Goal: Task Accomplishment & Management: Use online tool/utility

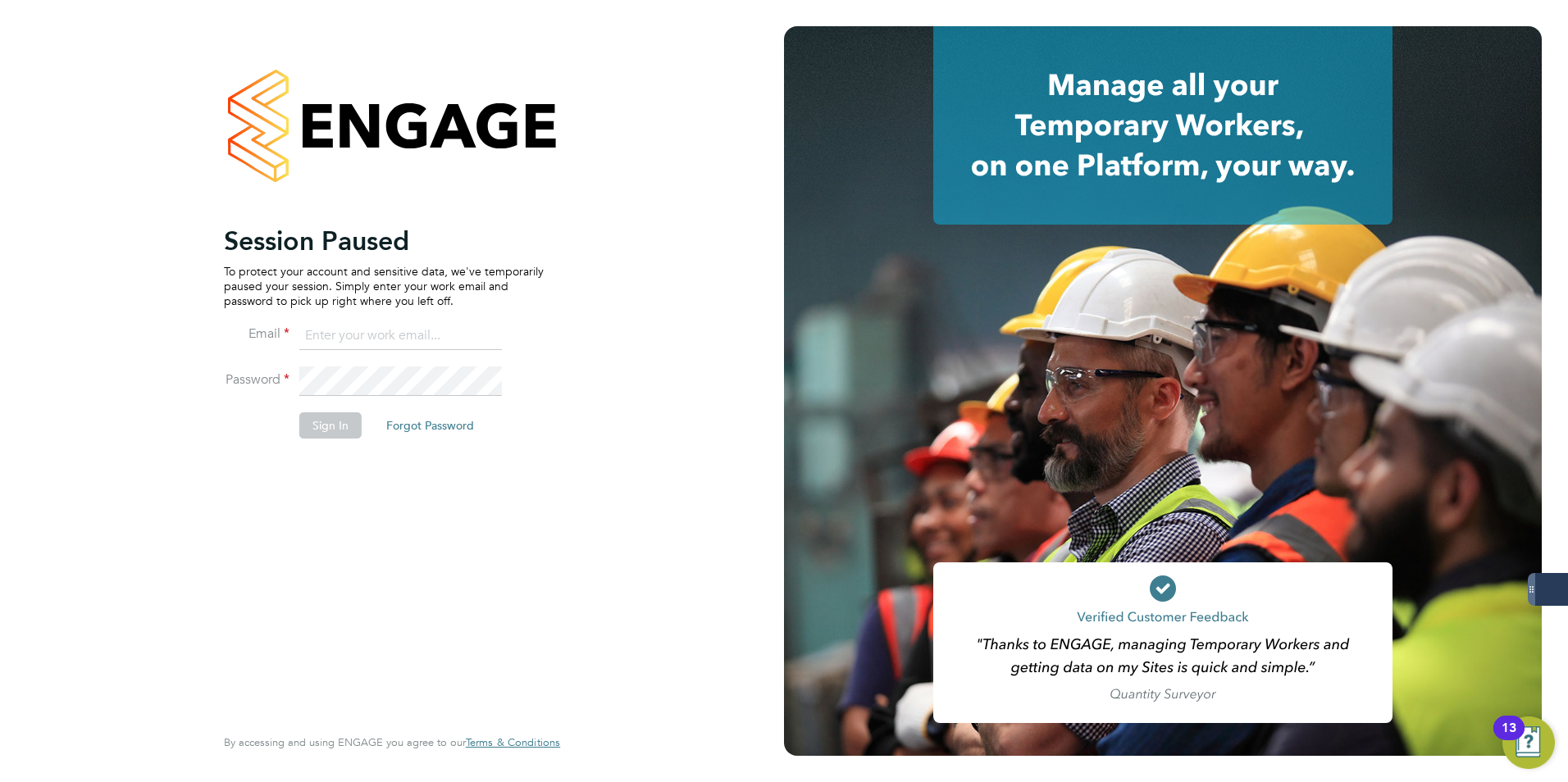
click at [601, 575] on div "Session Paused To protect your account and sensitive data, we've temporarily pa…" at bounding box center [392, 391] width 784 height 782
click at [327, 340] on input at bounding box center [400, 336] width 202 height 29
type input "amelia.taylor@konnectrecruit.co.uk"
click at [331, 420] on button "Sign In" at bounding box center [331, 426] width 63 height 27
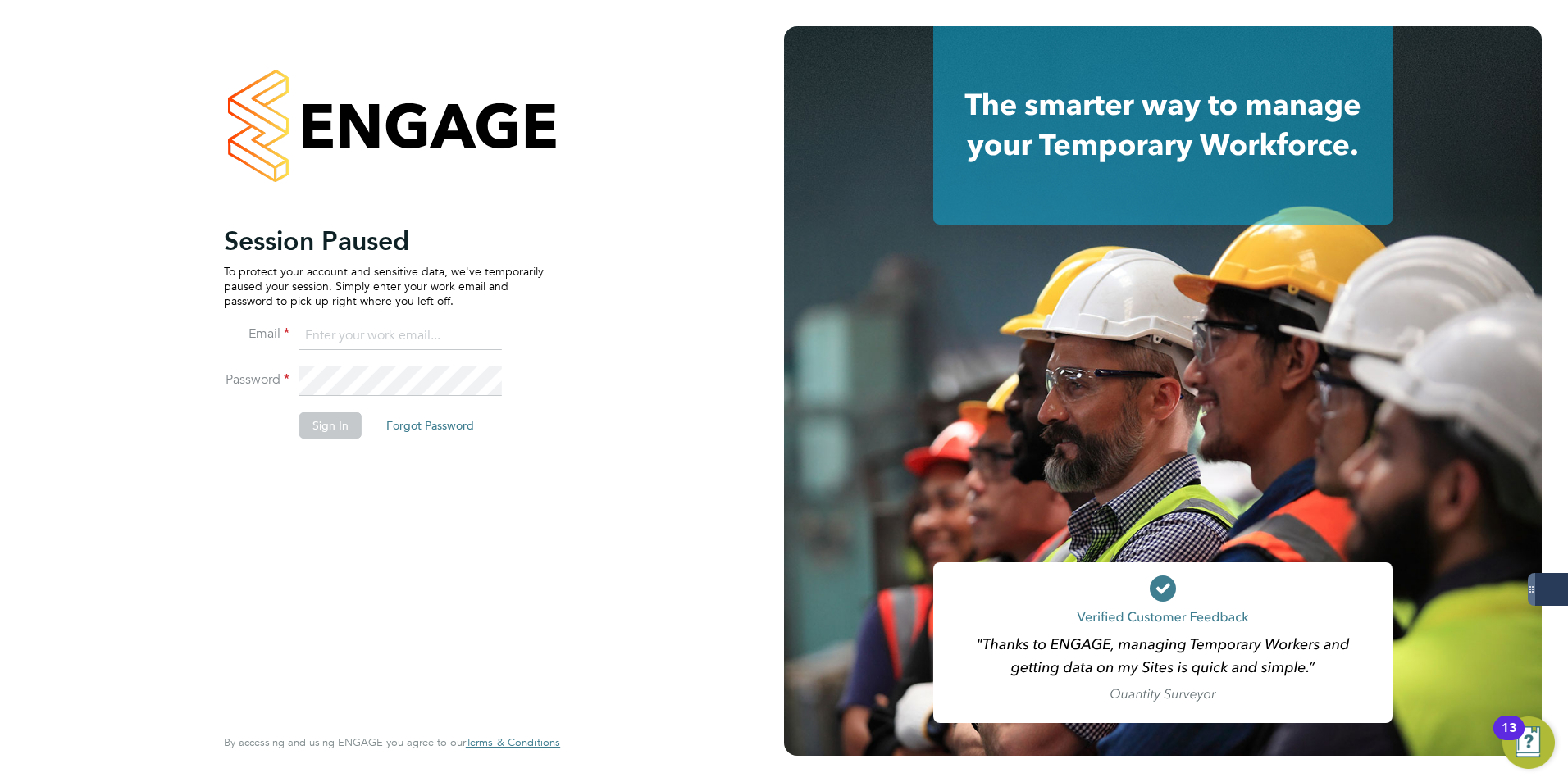
click at [375, 340] on input at bounding box center [400, 336] width 202 height 29
type input "amelia.taylor@konnectrecruit.co.uk"
click at [324, 435] on button "Sign In" at bounding box center [331, 426] width 63 height 27
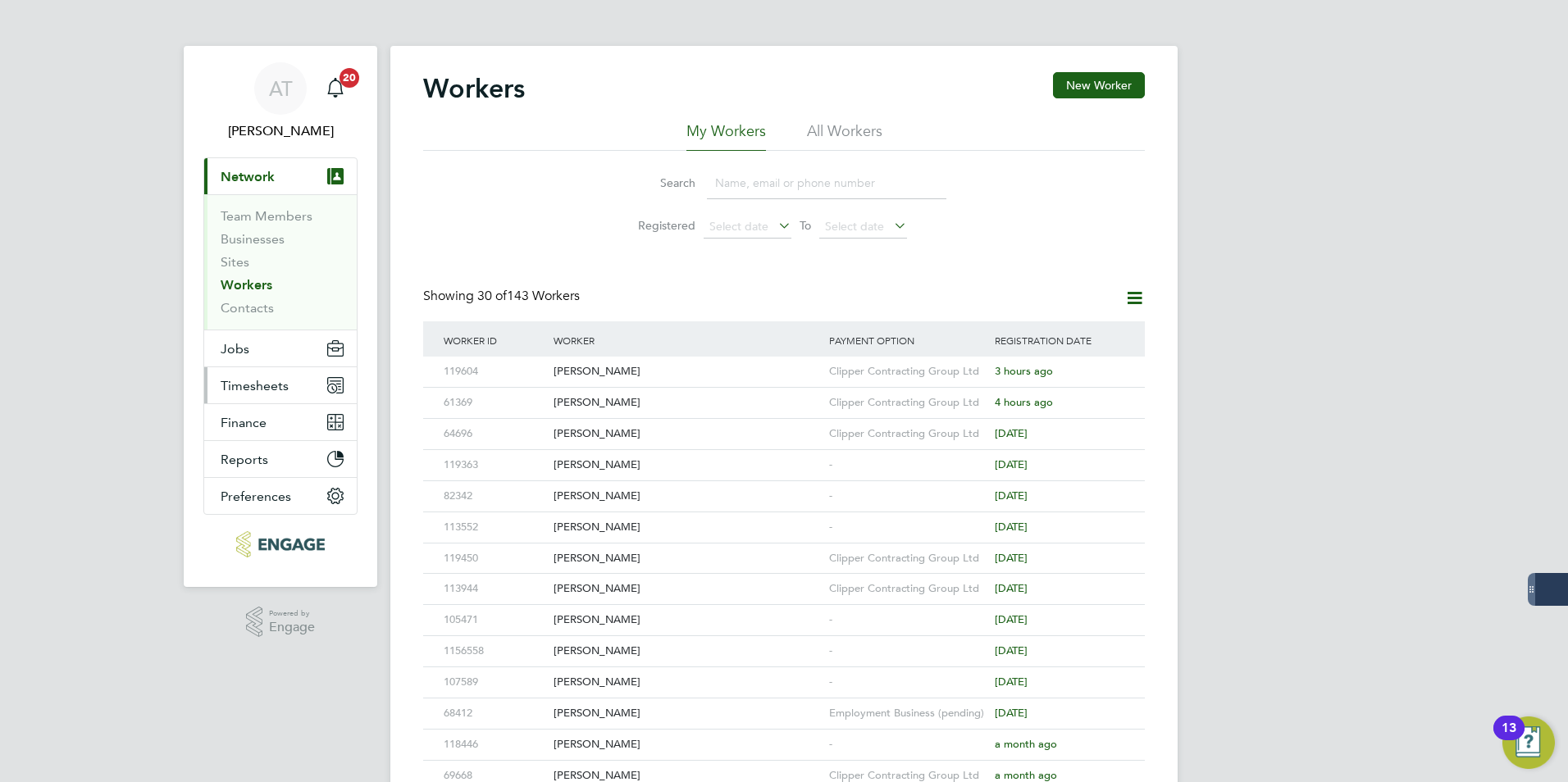
click at [254, 372] on button "Timesheets" at bounding box center [280, 385] width 153 height 36
